Goal: Task Accomplishment & Management: Manage account settings

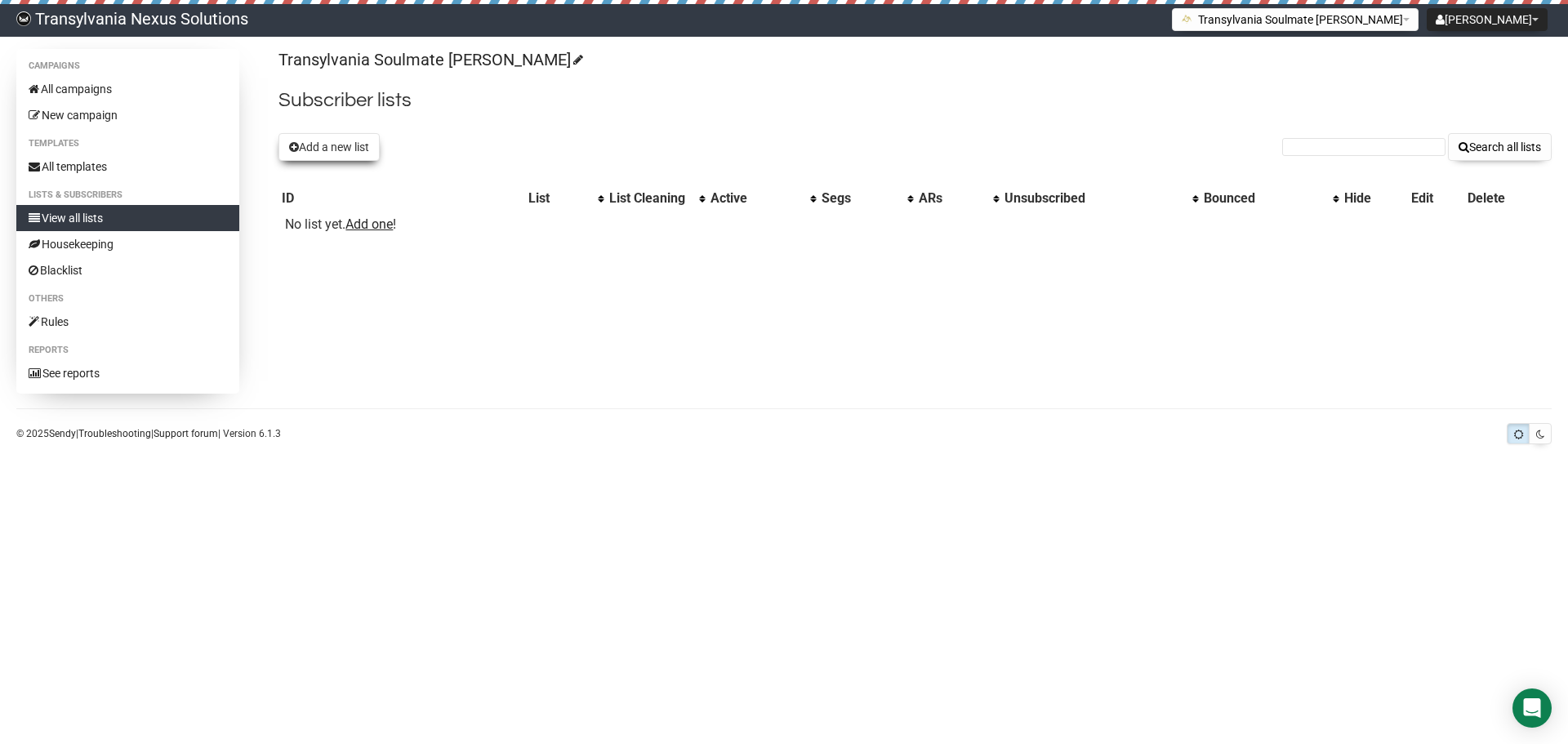
click at [324, 145] on button "Add a new list" at bounding box center [329, 147] width 102 height 28
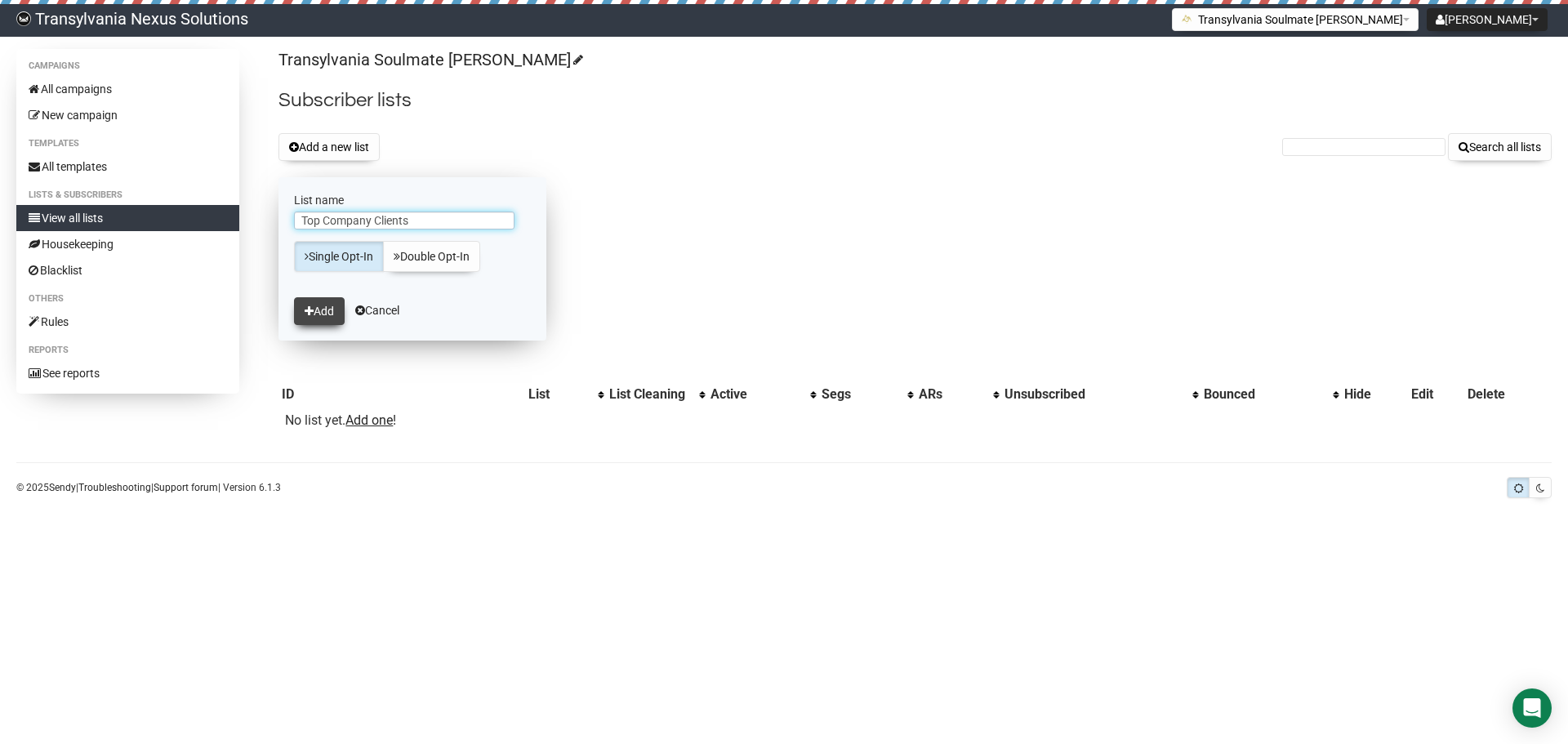
type input "Top Company Clients"
click at [311, 306] on icon "submit" at bounding box center [309, 311] width 9 height 12
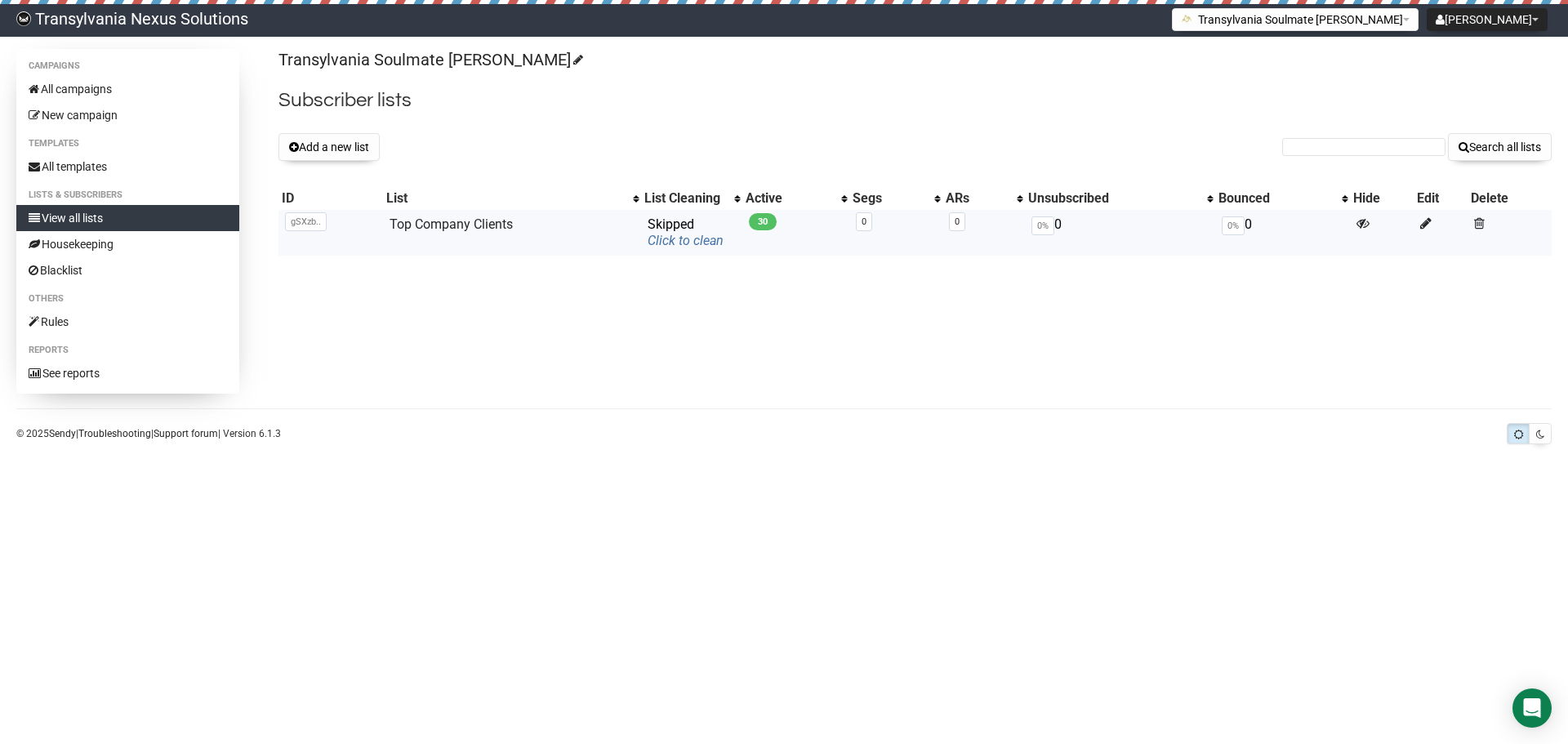
click at [698, 233] on link "Click to clean" at bounding box center [685, 240] width 76 height 16
click at [467, 216] on link "Top Company Clients" at bounding box center [451, 224] width 123 height 16
